Goal: Register for event/course

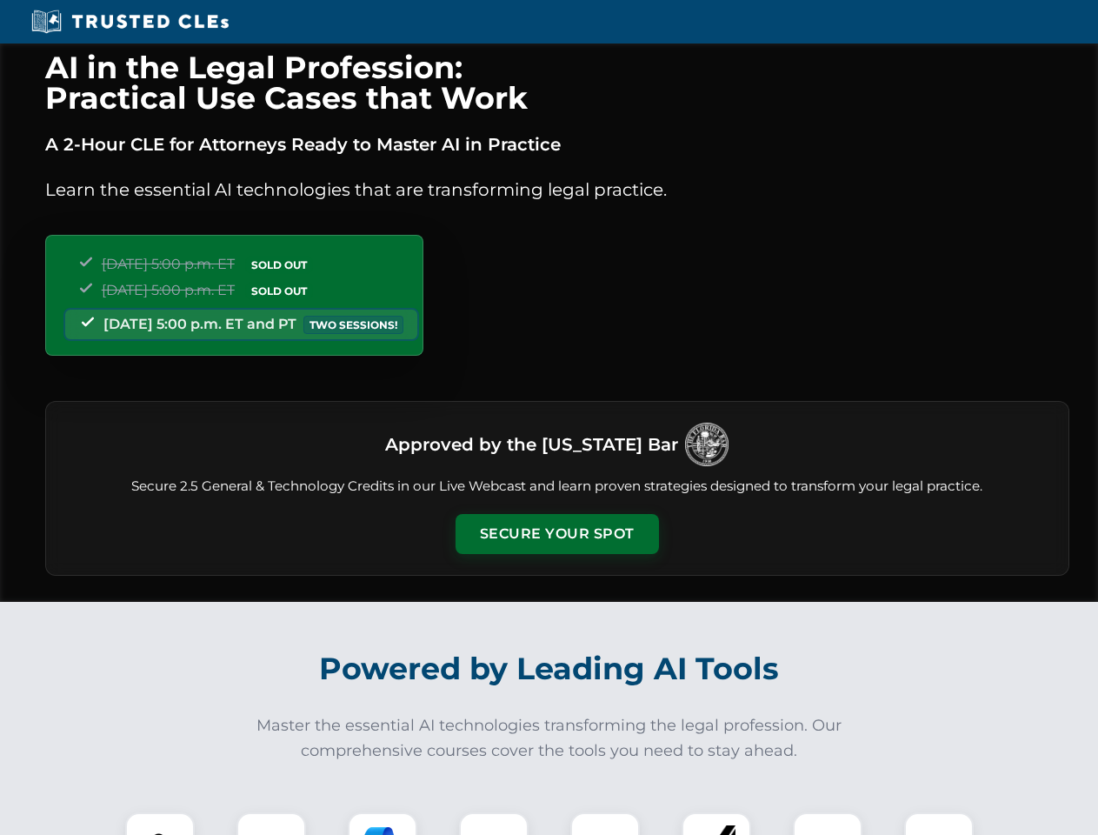
click at [556, 534] on button "Secure Your Spot" at bounding box center [557, 534] width 203 height 40
click at [160, 823] on img at bounding box center [160, 847] width 50 height 50
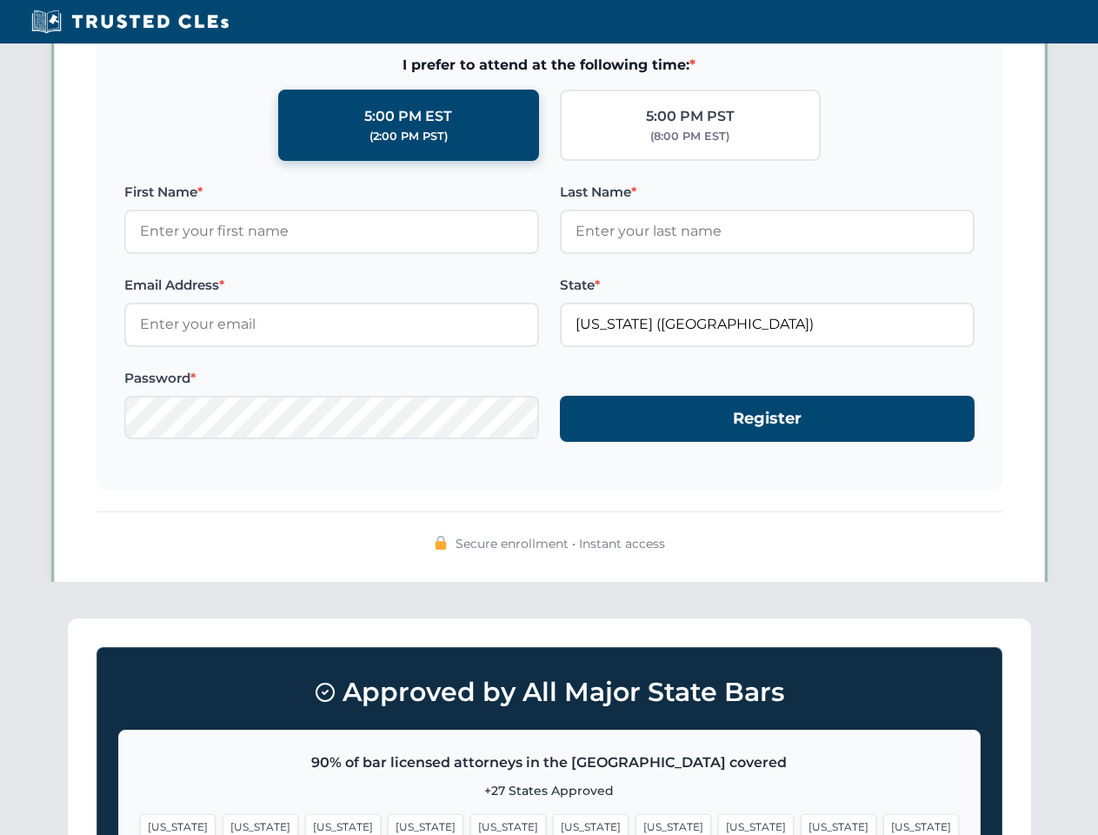
click at [636, 823] on span "[US_STATE]" at bounding box center [674, 826] width 76 height 25
click at [801, 823] on span "[US_STATE]" at bounding box center [839, 826] width 76 height 25
